Goal: Task Accomplishment & Management: Complete application form

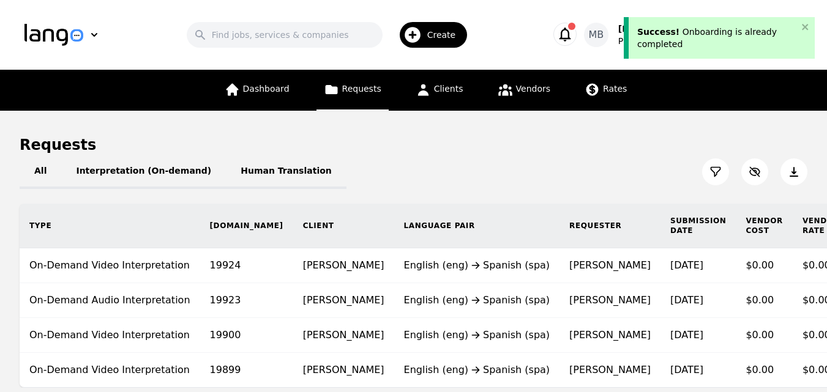
click at [690, 40] on div "Success! Onboarding is already completed" at bounding box center [717, 38] width 160 height 24
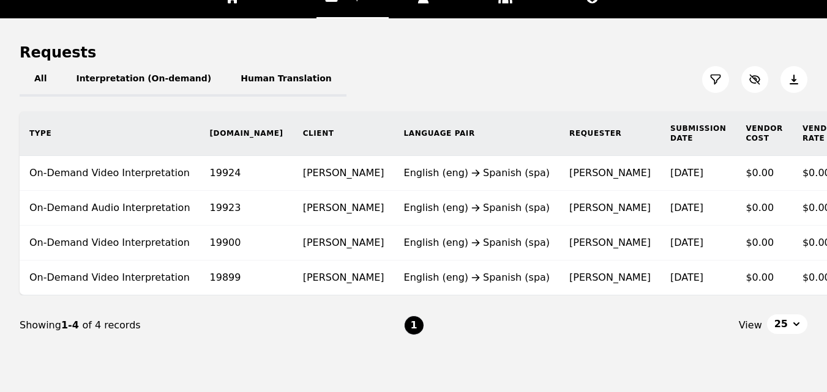
scroll to position [136, 0]
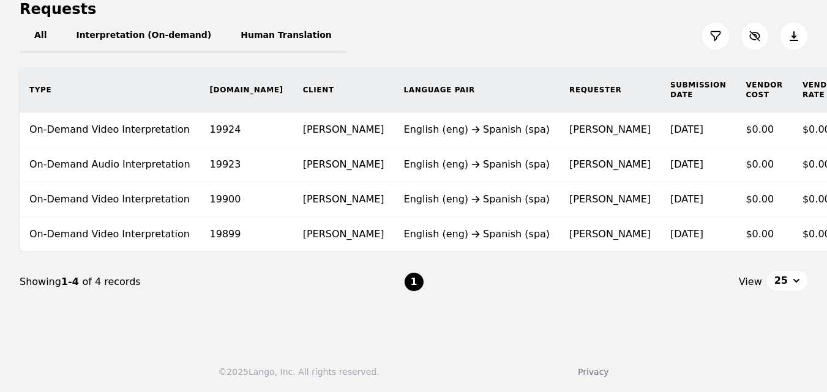
drag, startPoint x: 826, startPoint y: 138, endPoint x: 832, endPoint y: 124, distance: 15.7
click at [827, 124] on html "Search Create MB [PERSON_NAME] [PERSON_NAME]... [PERSON_NAME] [PERSON_NAME] Pra…" at bounding box center [413, 60] width 827 height 392
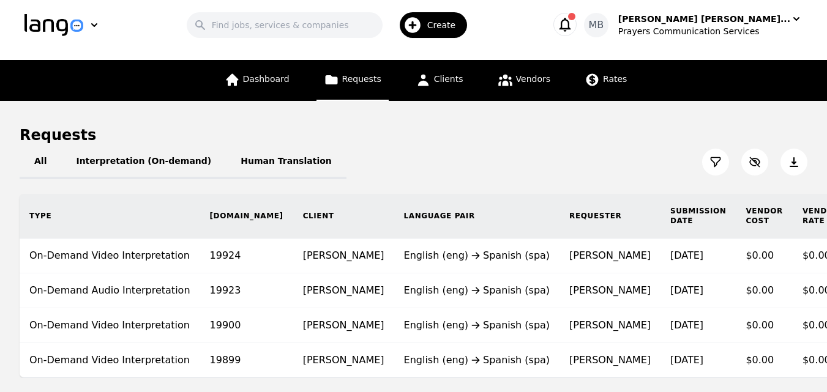
scroll to position [0, 0]
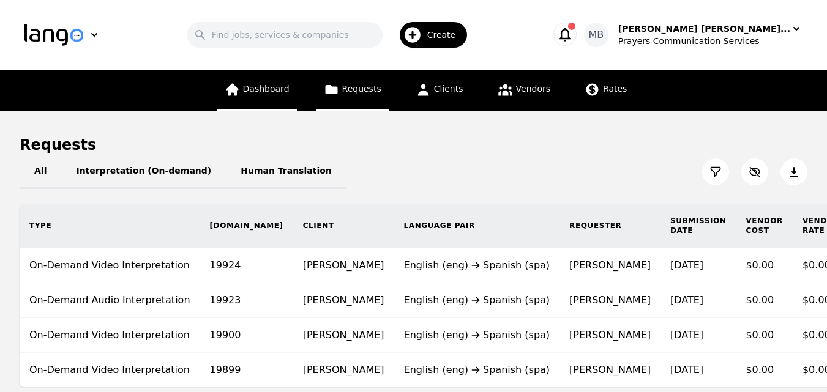
click at [289, 89] on span "Dashboard" at bounding box center [266, 89] width 47 height 10
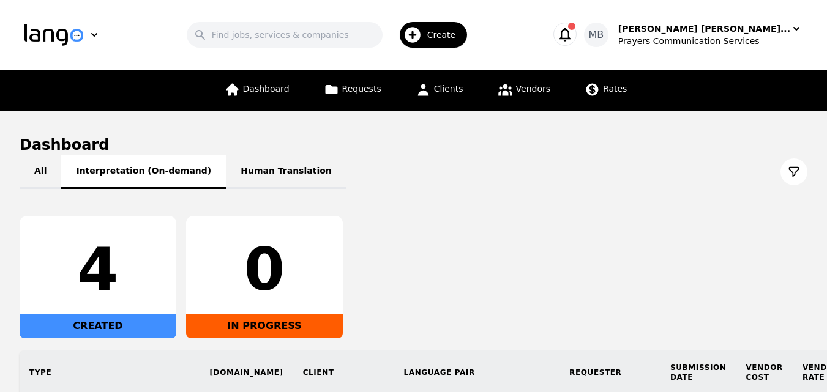
click at [134, 174] on button "Interpretation (On-demand)" at bounding box center [143, 172] width 165 height 34
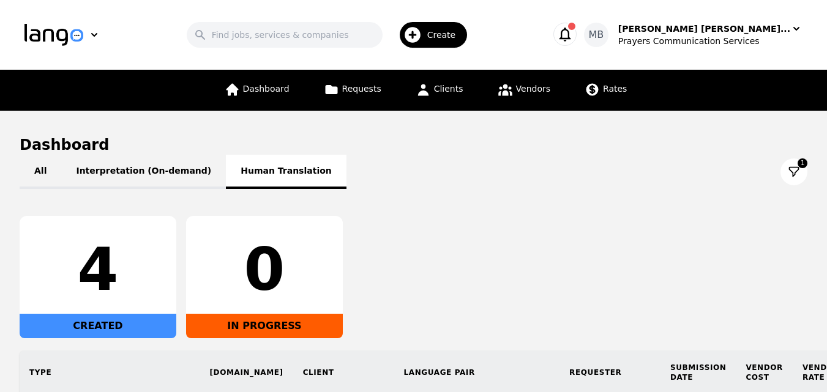
click at [245, 172] on button "Human Translation" at bounding box center [286, 172] width 121 height 34
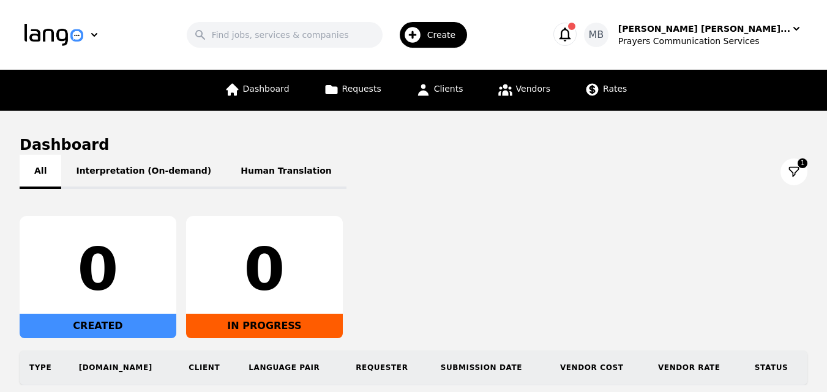
click at [36, 177] on button "All" at bounding box center [41, 172] width 42 height 34
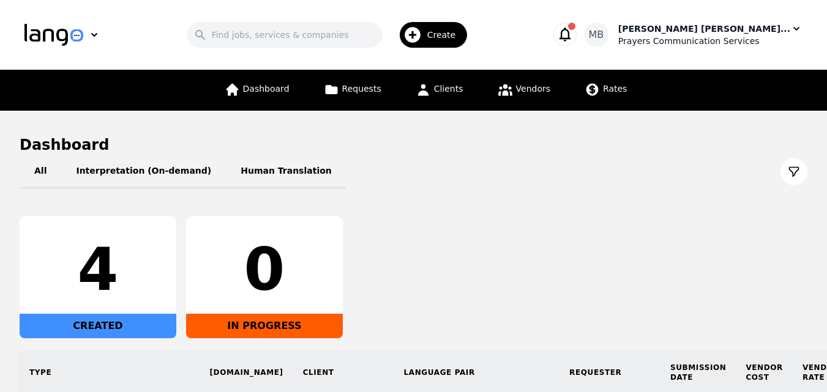
click at [723, 38] on div "Prayers Communication Services" at bounding box center [710, 41] width 184 height 12
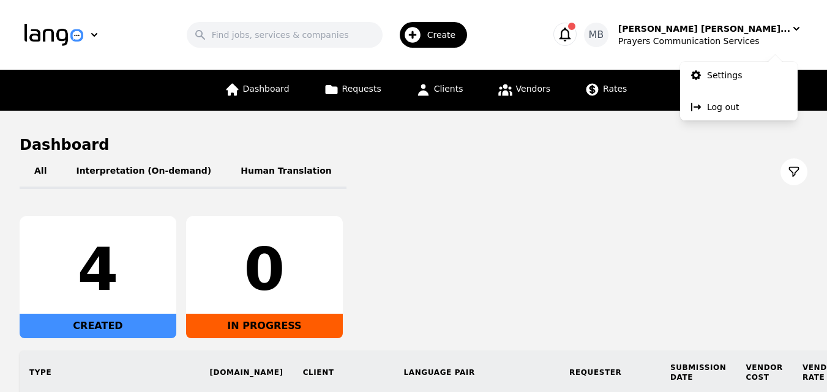
click at [615, 173] on div "All Interpretation (On-demand) Human Translation" at bounding box center [414, 172] width 788 height 34
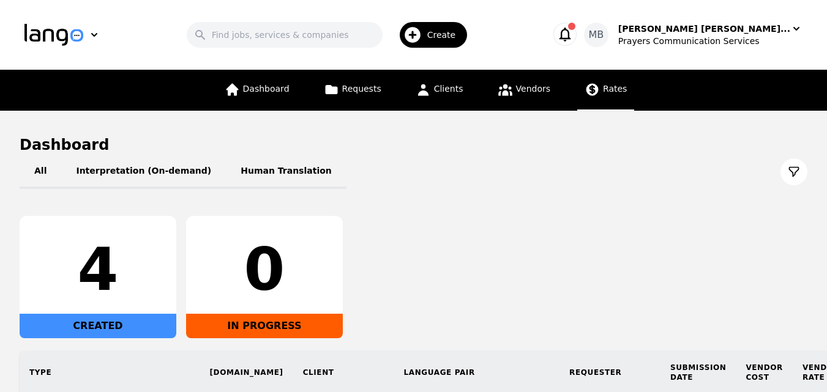
click at [603, 92] on span "Rates" at bounding box center [615, 89] width 24 height 10
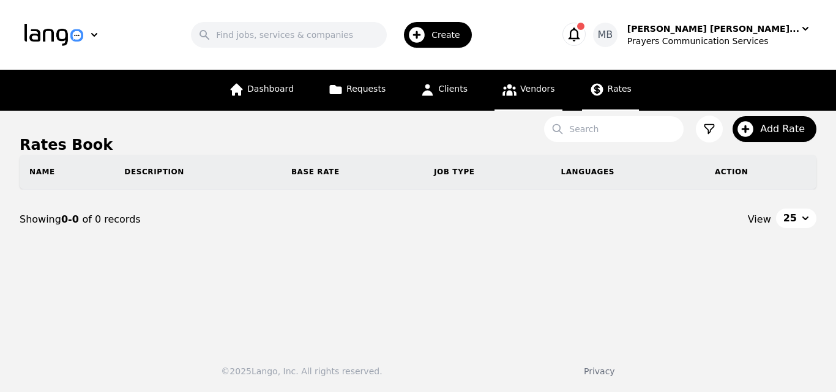
click at [527, 93] on span "Vendors" at bounding box center [537, 89] width 34 height 10
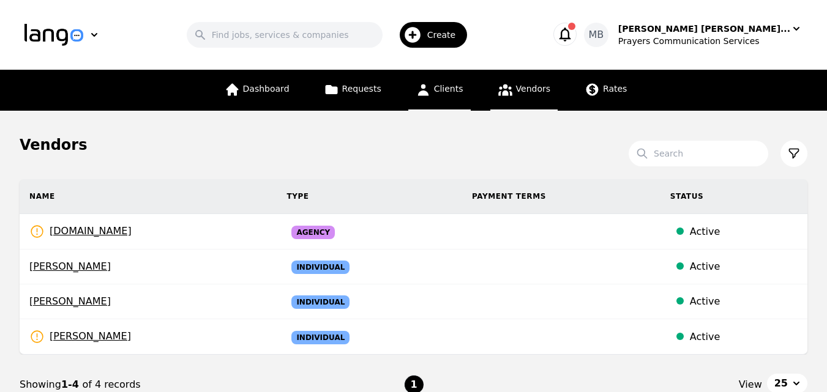
click at [465, 91] on link "Clients" at bounding box center [439, 90] width 62 height 41
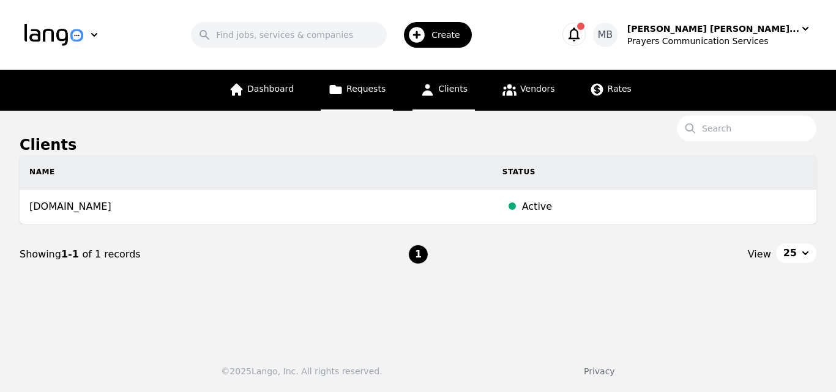
click at [354, 94] on span "Requests" at bounding box center [365, 89] width 39 height 10
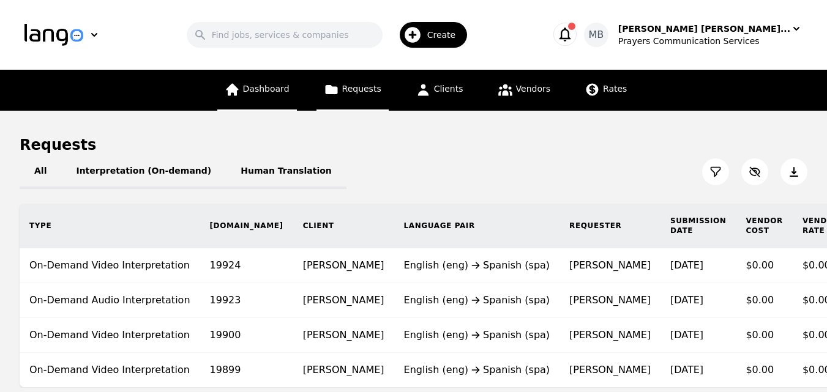
click at [274, 90] on span "Dashboard" at bounding box center [266, 89] width 47 height 10
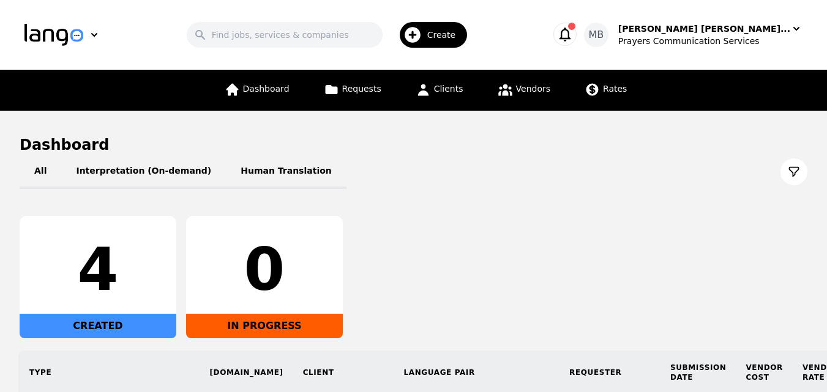
click at [465, 37] on span "Create" at bounding box center [445, 35] width 37 height 12
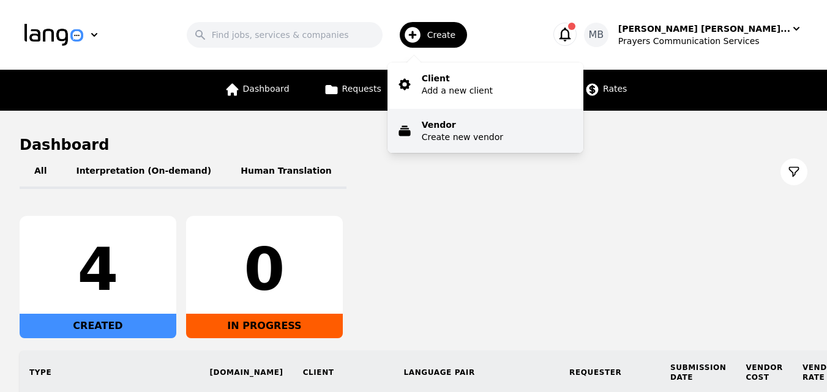
click at [488, 130] on p "Vendor" at bounding box center [462, 125] width 81 height 12
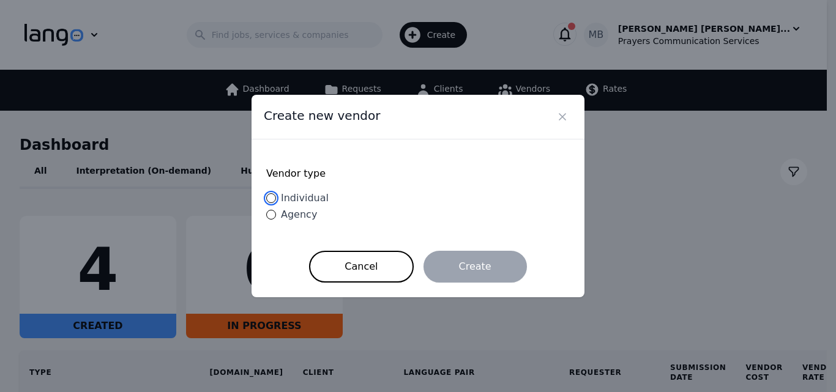
click at [271, 201] on input "Individual" at bounding box center [271, 198] width 10 height 10
radio input "true"
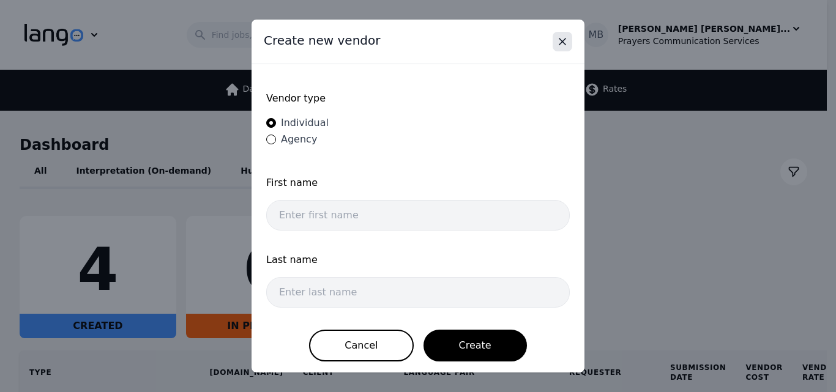
click at [561, 37] on icon "Close" at bounding box center [562, 42] width 12 height 12
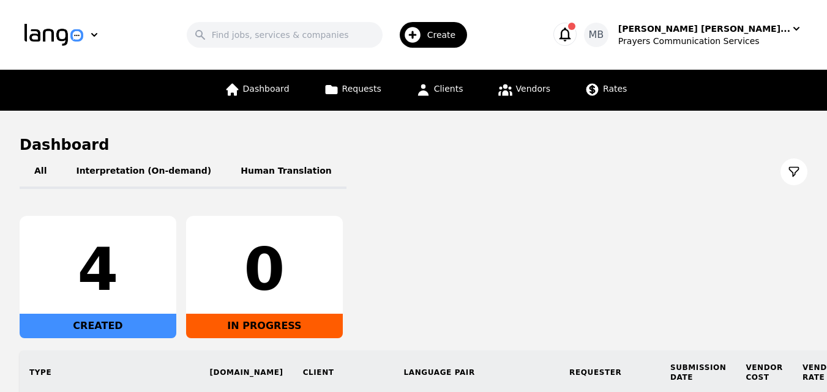
click at [571, 37] on icon "button" at bounding box center [565, 35] width 12 height 14
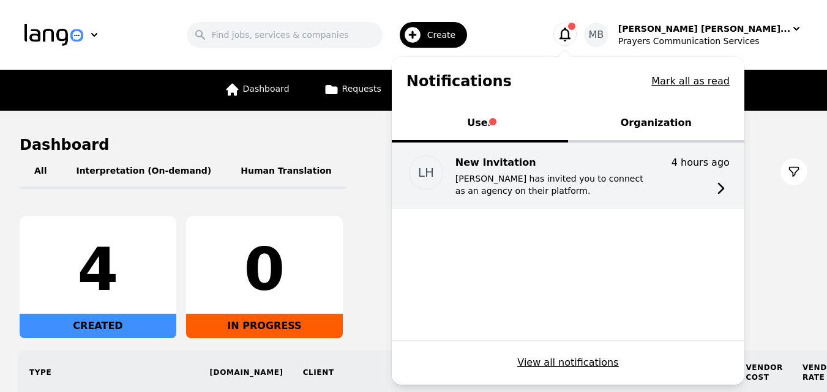
click at [602, 189] on p "Lango has invited you to connect as an agency on their platform." at bounding box center [553, 185] width 196 height 24
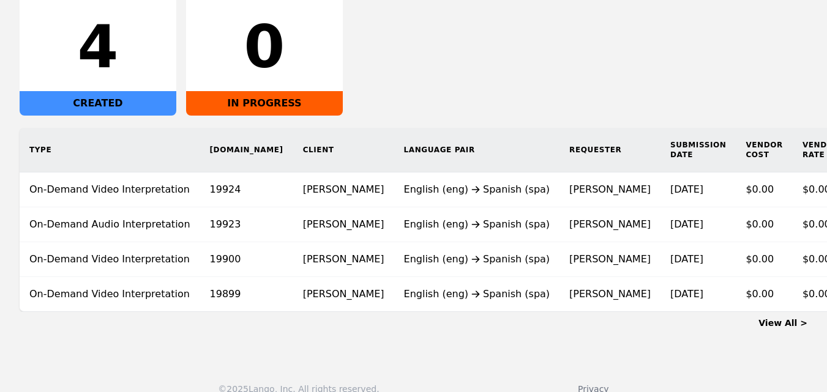
scroll to position [241, 0]
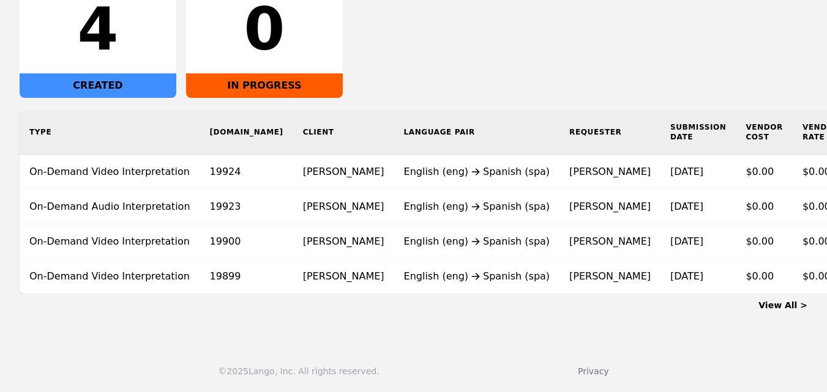
click at [799, 305] on link "View All >" at bounding box center [782, 306] width 49 height 10
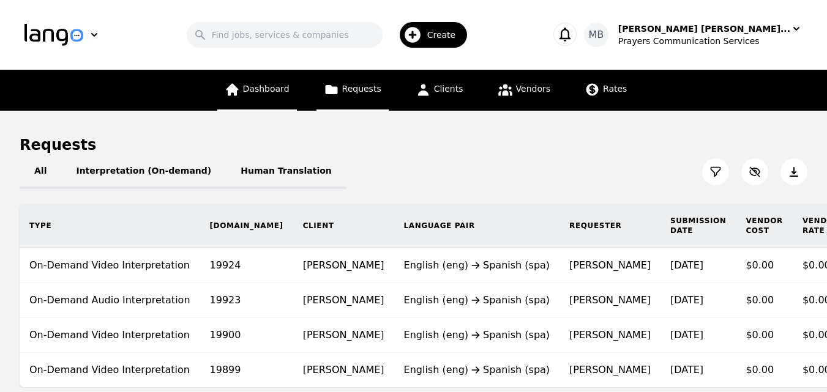
click at [256, 90] on span "Dashboard" at bounding box center [266, 89] width 47 height 10
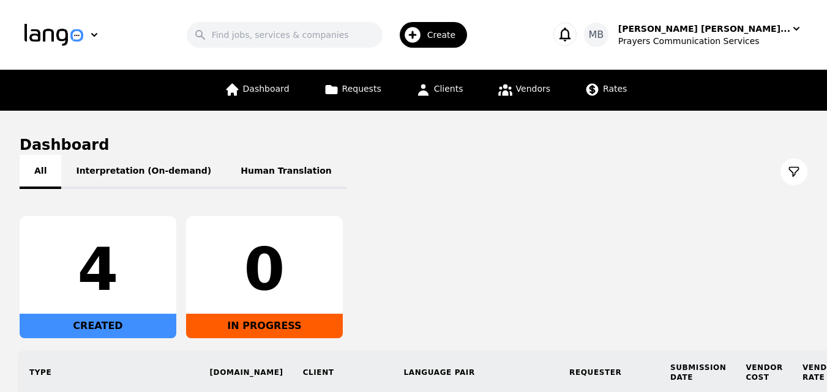
click at [39, 179] on button "All" at bounding box center [41, 172] width 42 height 34
click at [357, 88] on span "Requests" at bounding box center [361, 89] width 39 height 10
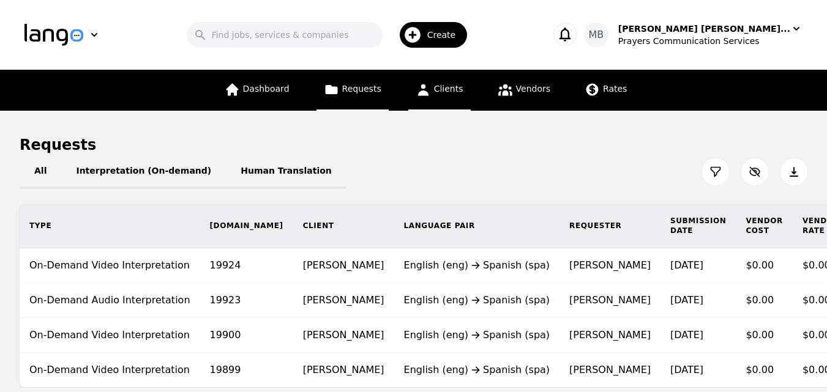
click at [437, 89] on span "Clients" at bounding box center [448, 89] width 29 height 10
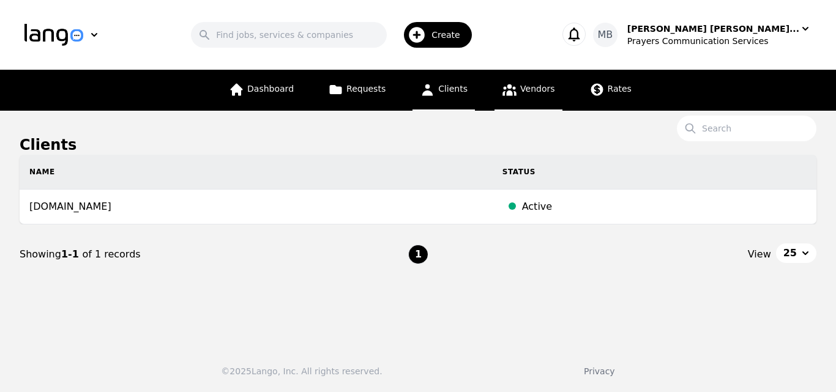
click at [508, 88] on icon at bounding box center [510, 90] width 14 height 12
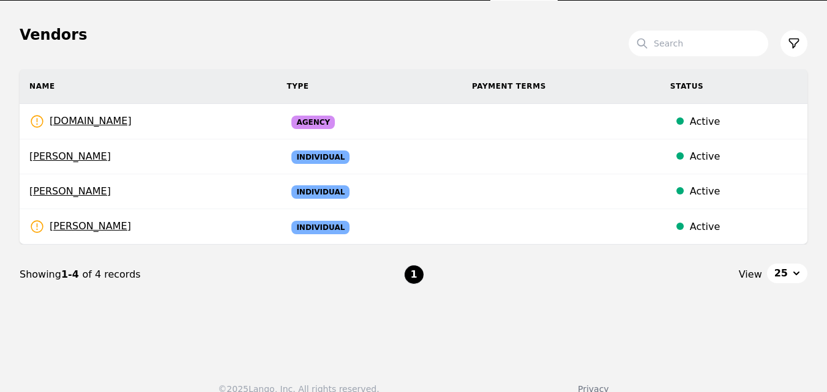
scroll to position [113, 0]
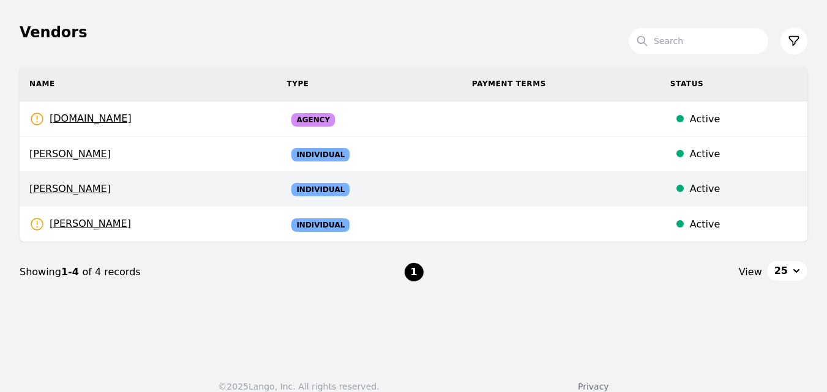
click at [60, 186] on span "Mario Lenin" at bounding box center [147, 189] width 237 height 15
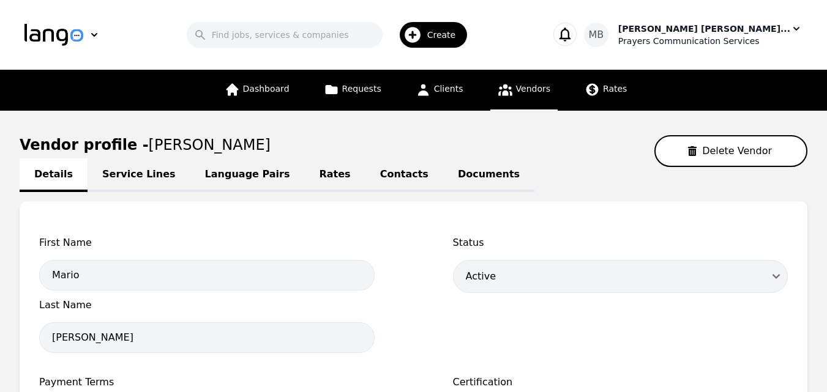
click at [690, 38] on div "Prayers Communication Services" at bounding box center [710, 41] width 184 height 12
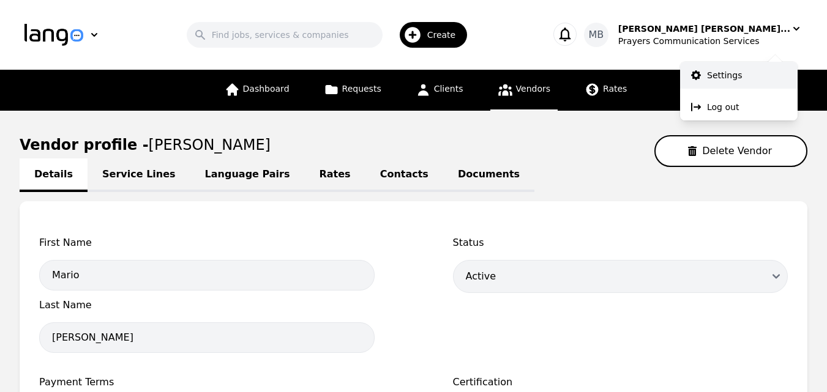
click at [721, 73] on p "Settings" at bounding box center [724, 75] width 35 height 12
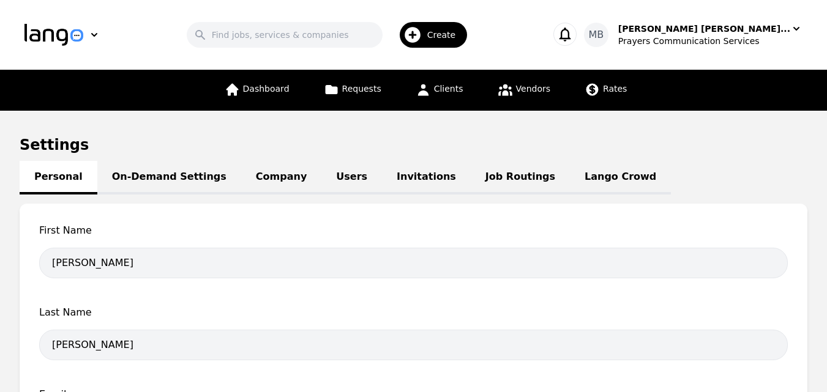
click at [170, 171] on link "On-Demand Settings" at bounding box center [169, 178] width 144 height 34
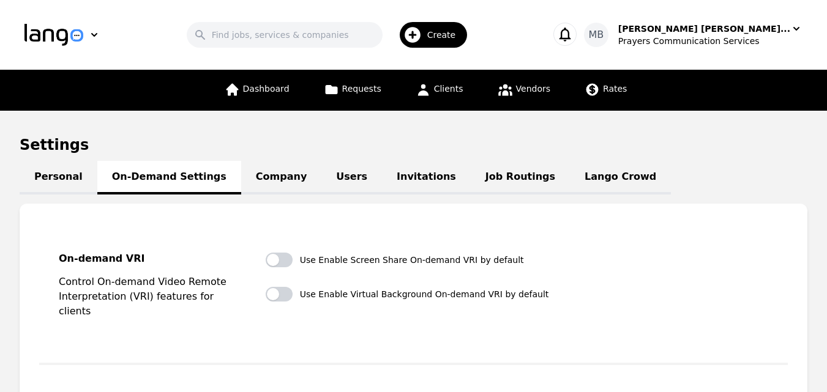
click at [455, 39] on div "Create" at bounding box center [434, 35] width 68 height 26
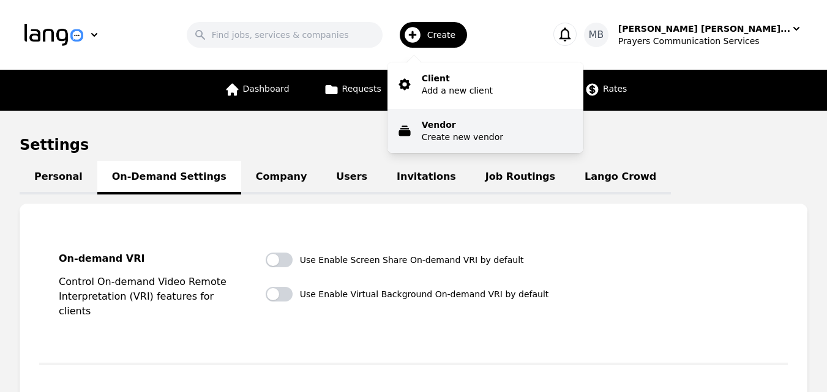
click at [469, 129] on p "Vendor" at bounding box center [462, 125] width 81 height 12
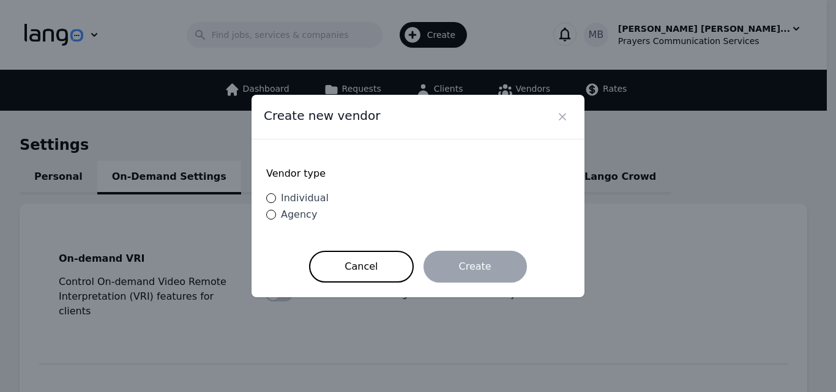
click at [293, 197] on span "Individual" at bounding box center [305, 198] width 48 height 12
click at [276, 197] on input "Individual" at bounding box center [271, 198] width 10 height 10
radio input "true"
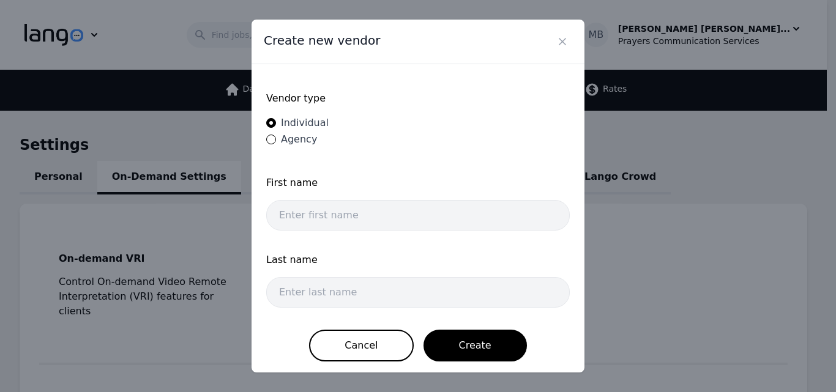
scroll to position [2, 0]
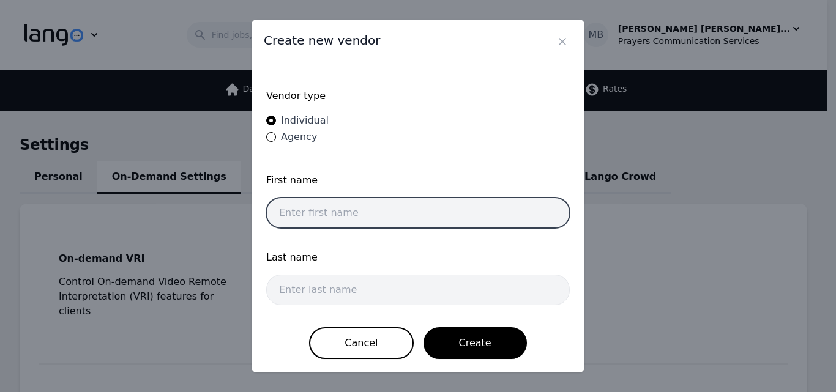
click at [400, 212] on input "text" at bounding box center [418, 213] width 304 height 31
type input "Mario Lenin"
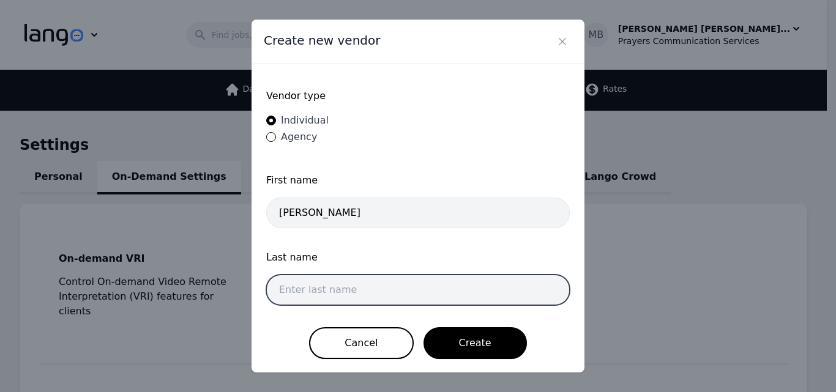
click at [348, 290] on input "text" at bounding box center [418, 290] width 304 height 31
type input "Herrera Blandon"
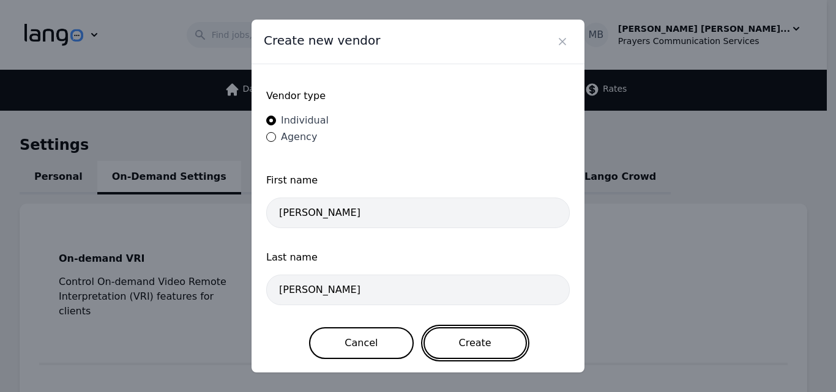
click at [444, 339] on button "Create" at bounding box center [475, 343] width 103 height 32
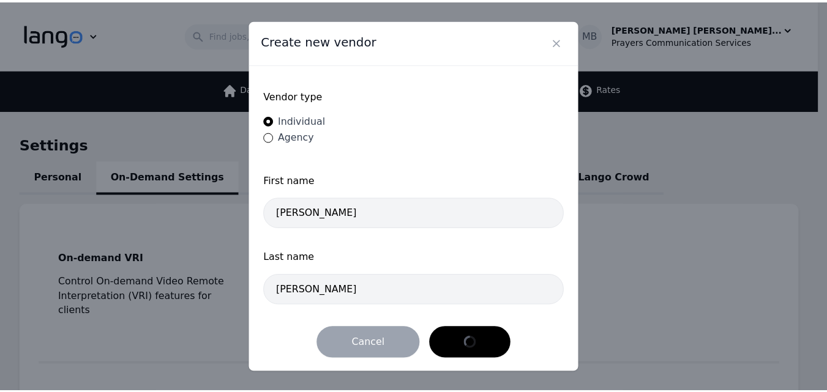
scroll to position [0, 0]
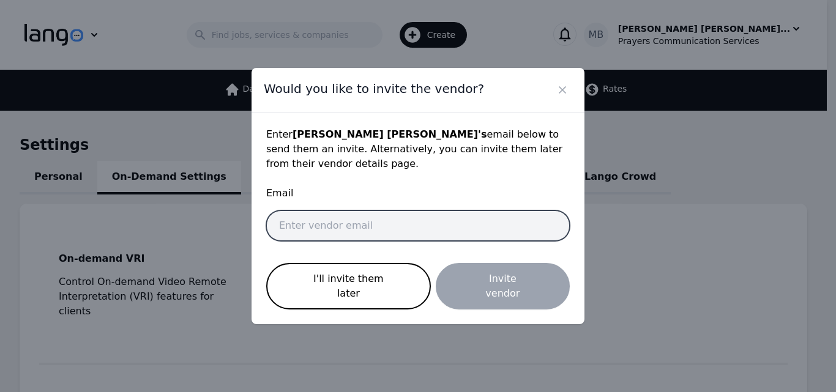
click at [389, 241] on input "email" at bounding box center [418, 226] width 304 height 31
type input "leninh.blandon15@gmail.com"
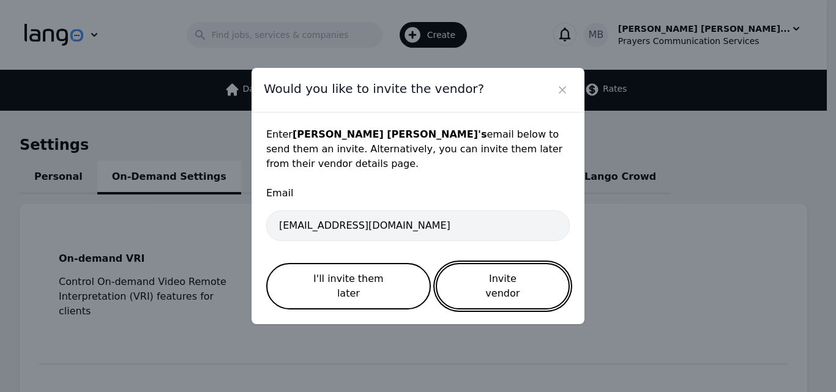
click at [481, 290] on button "Invite vendor" at bounding box center [503, 286] width 134 height 47
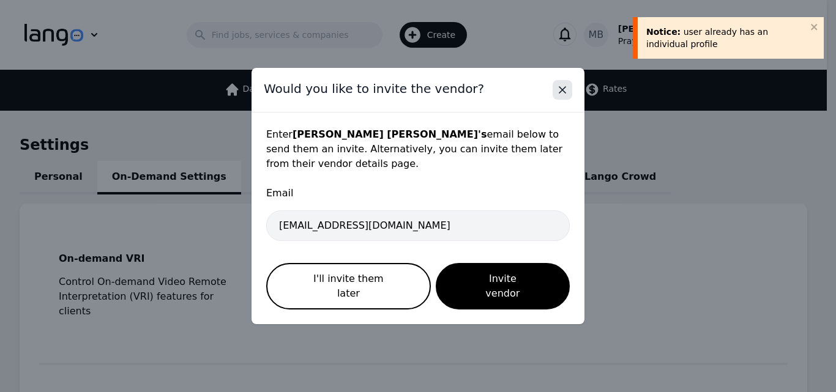
click at [559, 96] on icon "Close" at bounding box center [562, 90] width 12 height 12
